Goal: Browse casually: Explore the website without a specific task or goal

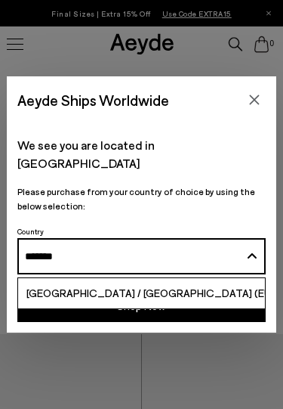
type input "*******"
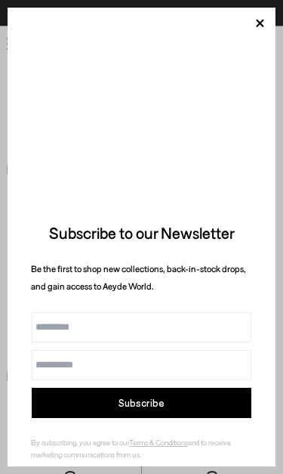
scroll to position [9454, 0]
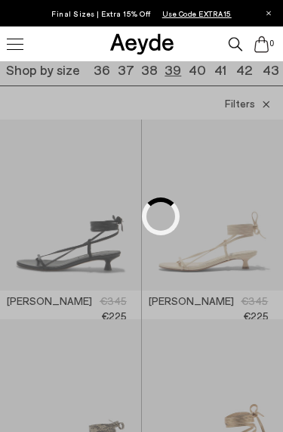
scroll to position [138, 0]
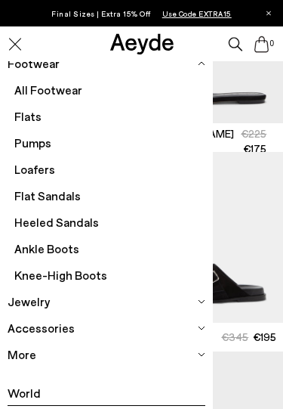
scroll to position [197, 0]
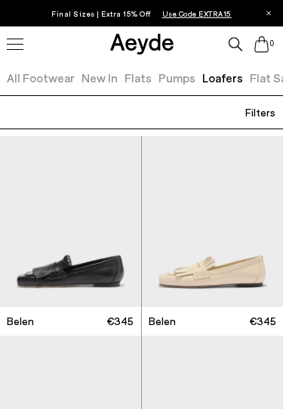
scroll to position [0, 72]
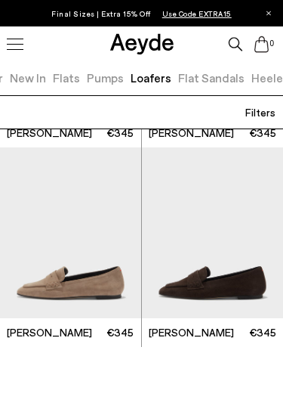
scroll to position [2979, 0]
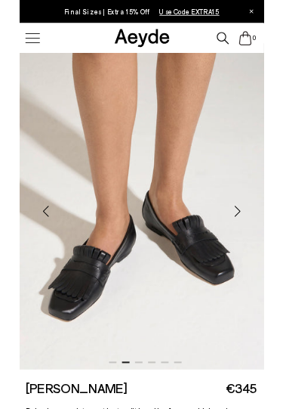
scroll to position [48, 0]
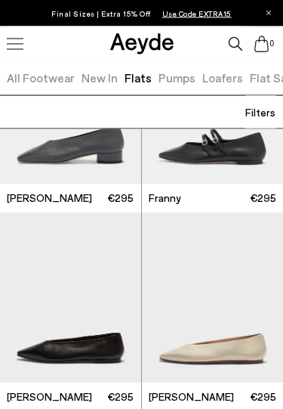
scroll to position [4500, 0]
